Goal: Information Seeking & Learning: Learn about a topic

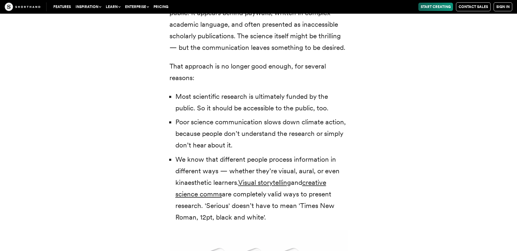
scroll to position [1387, 0]
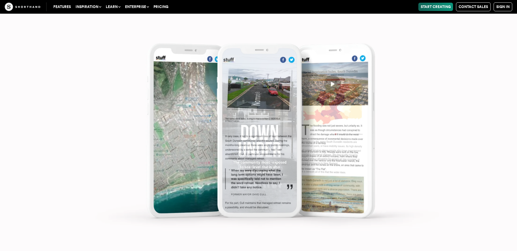
scroll to position [2775, 0]
click at [469, 104] on img at bounding box center [258, 125] width 517 height 251
click at [490, 119] on img at bounding box center [258, 125] width 517 height 251
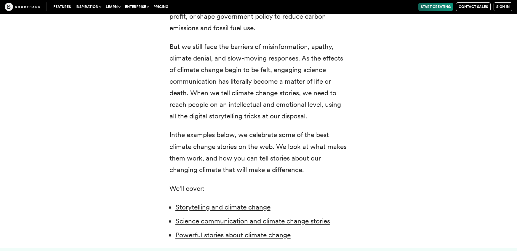
scroll to position [333, 0]
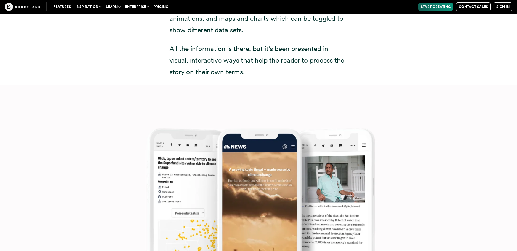
scroll to position [4716, 0]
